Goal: Navigation & Orientation: Find specific page/section

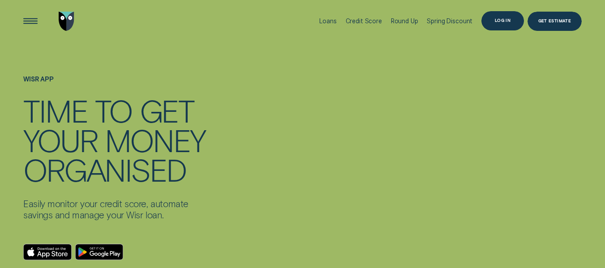
click at [498, 22] on div "Log in" at bounding box center [502, 21] width 16 height 4
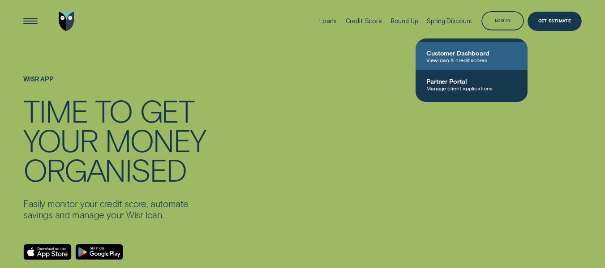
click at [471, 55] on span "Customer Dashboard" at bounding box center [471, 53] width 90 height 8
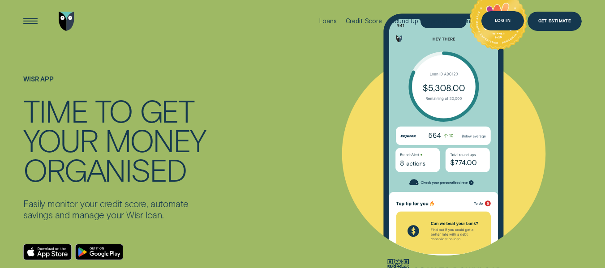
click at [499, 17] on div "Log in" at bounding box center [502, 20] width 43 height 19
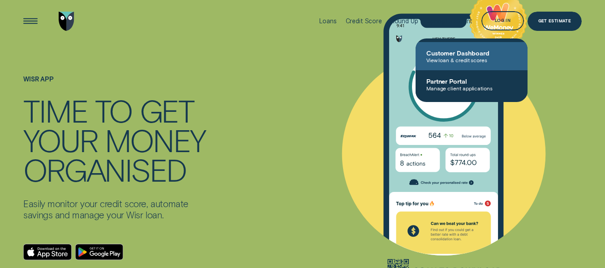
click at [453, 54] on span "Customer Dashboard" at bounding box center [471, 53] width 90 height 8
